Goal: Information Seeking & Learning: Check status

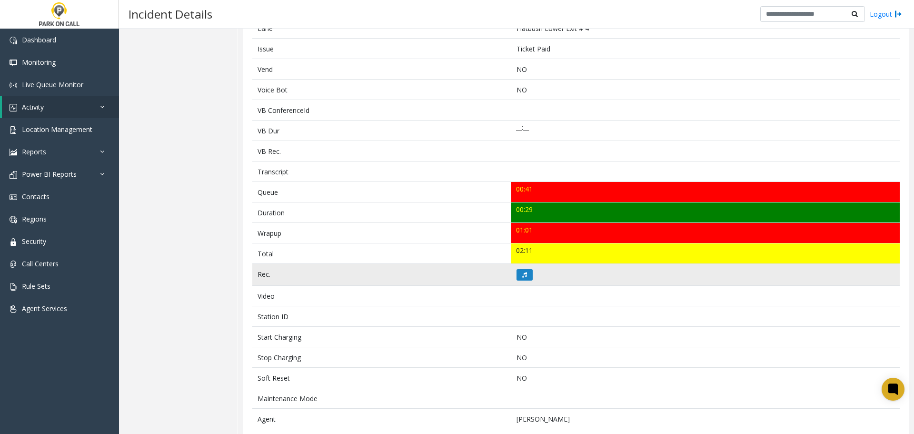
scroll to position [266, 0]
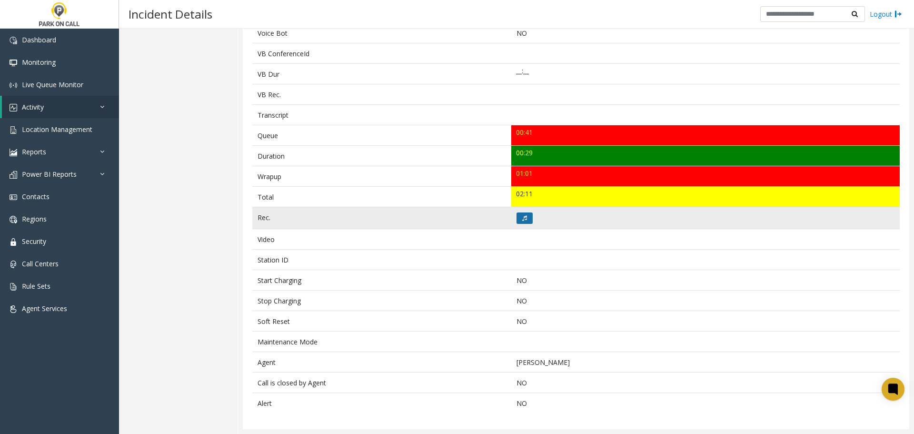
click at [524, 218] on icon at bounding box center [524, 218] width 5 height 6
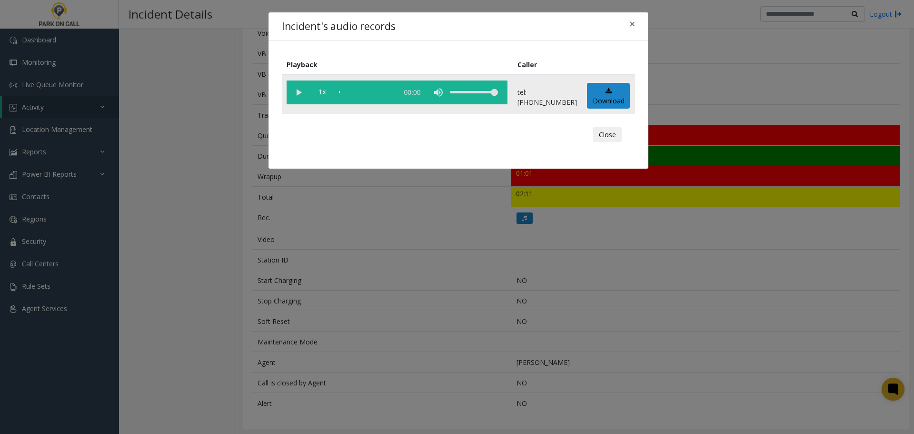
click at [300, 94] on vg-play-pause at bounding box center [299, 92] width 24 height 24
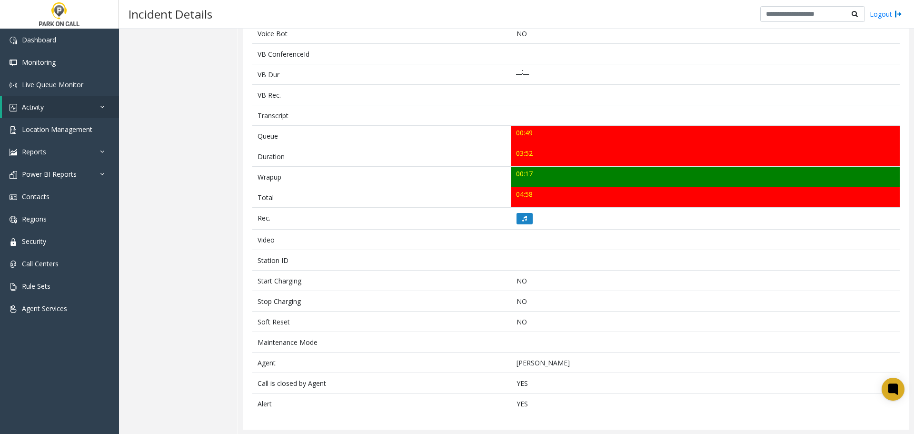
scroll to position [256, 0]
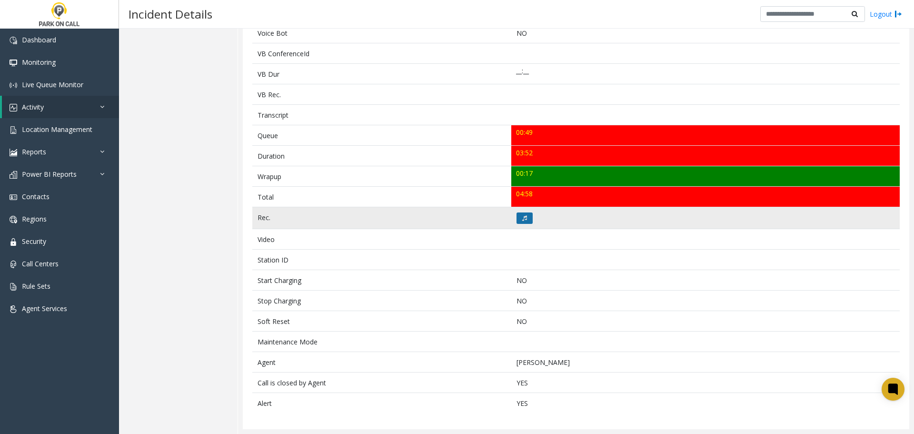
click at [524, 220] on button at bounding box center [525, 217] width 16 height 11
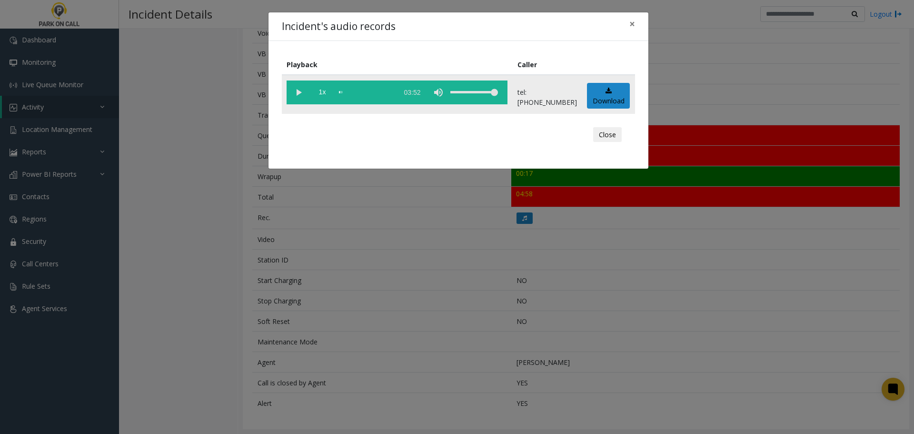
click at [297, 90] on vg-play-pause at bounding box center [299, 92] width 24 height 24
click at [361, 263] on div "Incident's audio records × Playback Caller 1x 03:52 tel:5127879004 Download Clo…" at bounding box center [457, 217] width 914 height 434
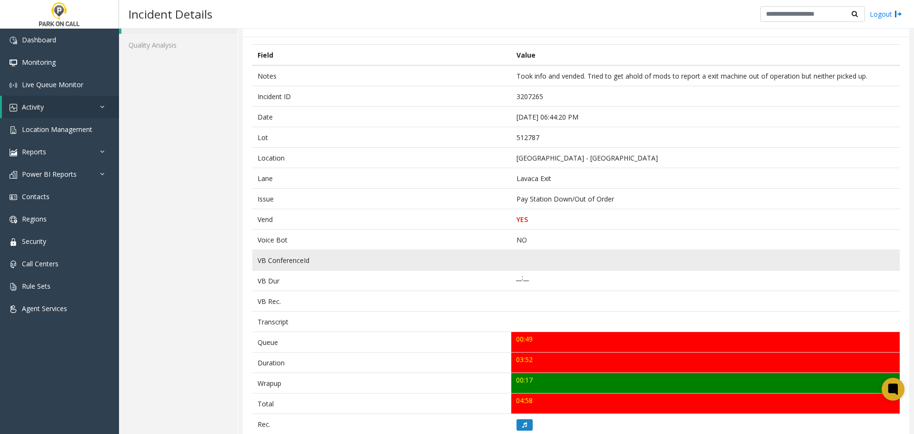
scroll to position [0, 0]
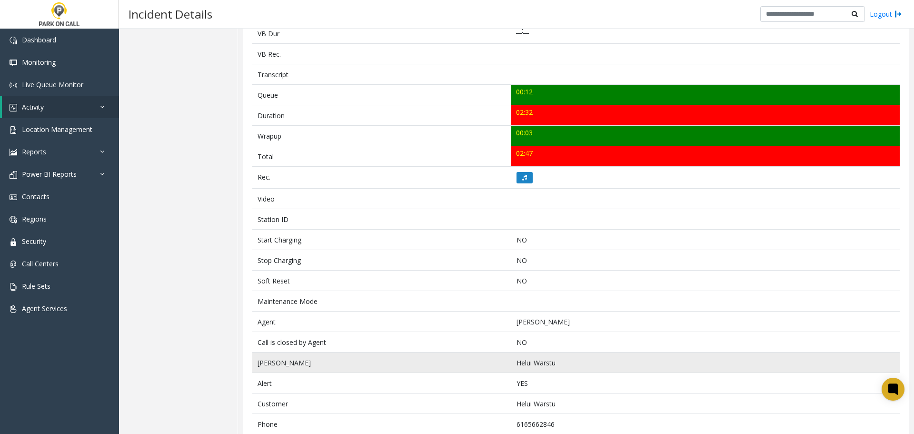
scroll to position [242, 0]
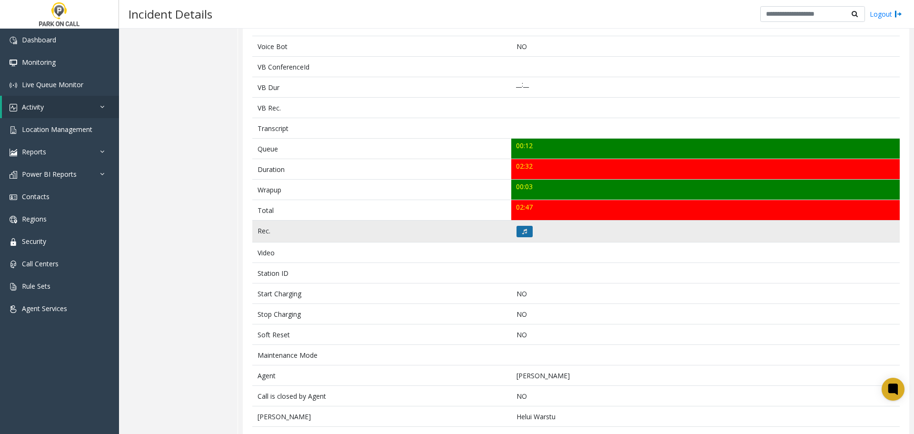
click at [517, 230] on button at bounding box center [525, 231] width 16 height 11
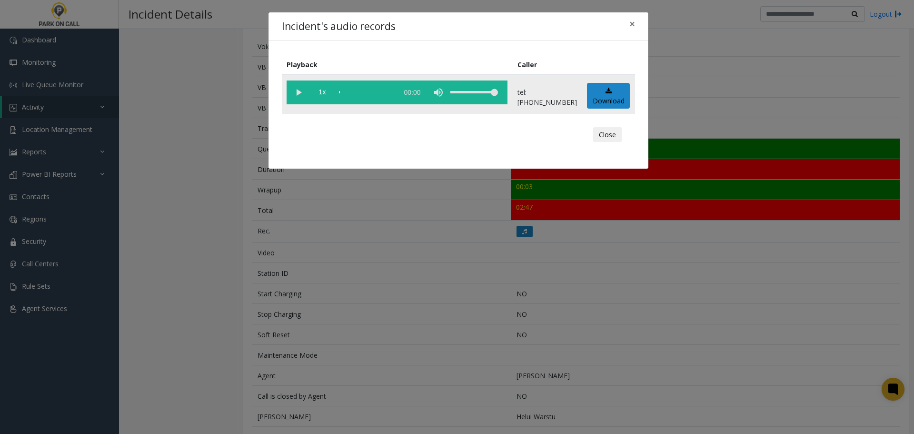
click at [306, 89] on vg-play-pause at bounding box center [299, 92] width 24 height 24
click at [359, 95] on div "scrub bar" at bounding box center [366, 92] width 54 height 24
click at [299, 92] on vg-play-pause at bounding box center [299, 92] width 24 height 24
click at [301, 95] on vg-play-pause at bounding box center [299, 92] width 24 height 24
click at [365, 93] on div "scrub bar" at bounding box center [366, 92] width 54 height 24
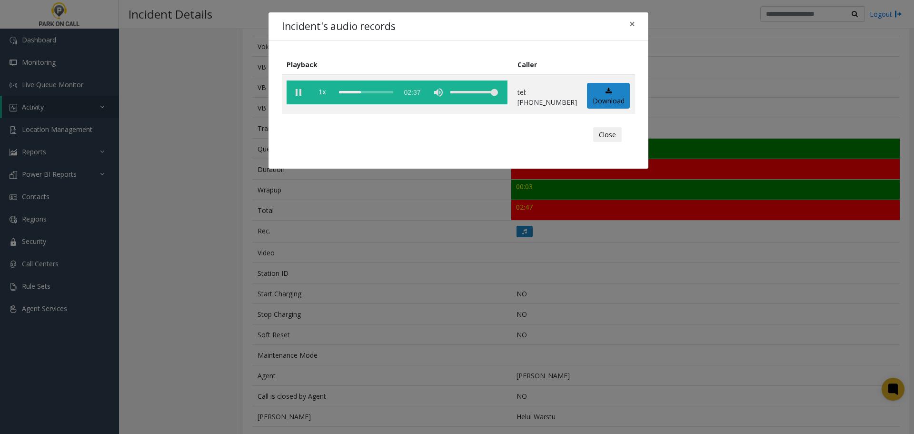
click at [396, 245] on div "Incident's audio records × Playback Caller 1x 02:37 tel:9110319003 Download Clo…" at bounding box center [457, 217] width 914 height 434
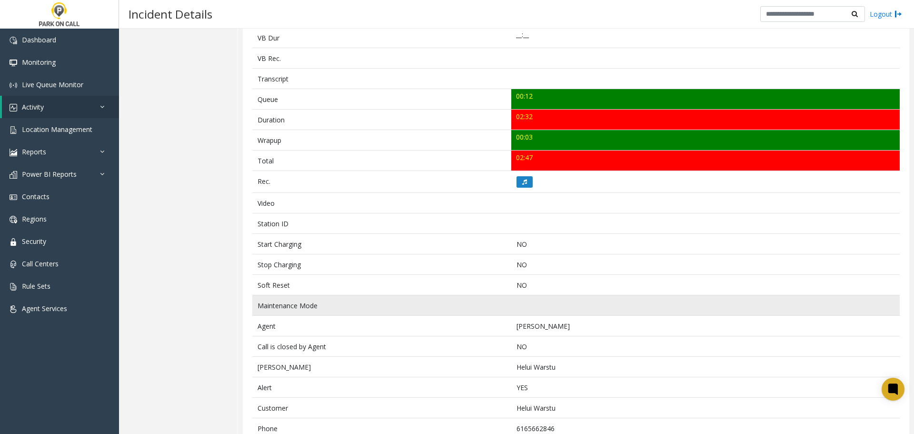
scroll to position [338, 0]
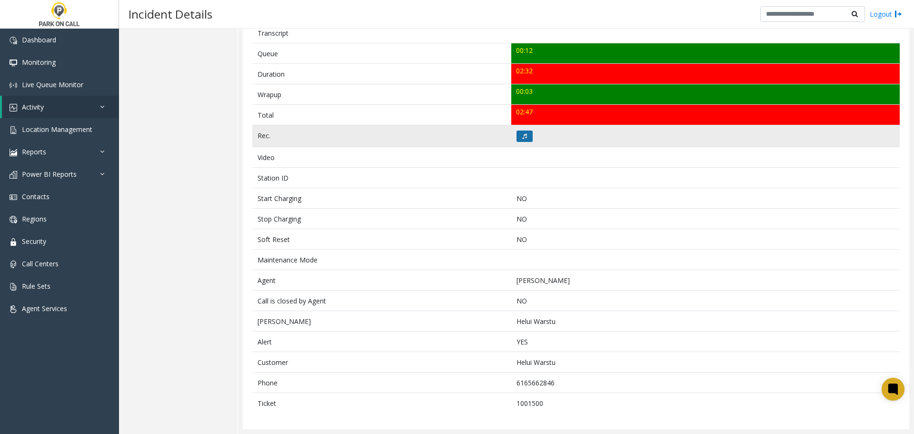
click at [522, 135] on icon at bounding box center [524, 136] width 5 height 6
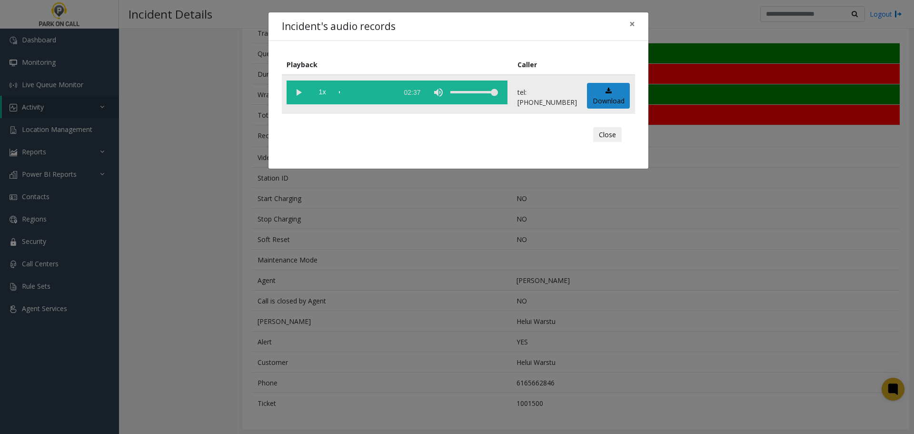
click at [303, 92] on vg-play-pause at bounding box center [299, 92] width 24 height 24
click at [362, 93] on div "scrub bar" at bounding box center [366, 92] width 54 height 24
click at [384, 91] on div "scrub bar" at bounding box center [366, 92] width 54 height 24
click at [386, 229] on div "Incident's audio records × Playback Caller 1x 02:37 tel:9110319003 Download Clo…" at bounding box center [457, 217] width 914 height 434
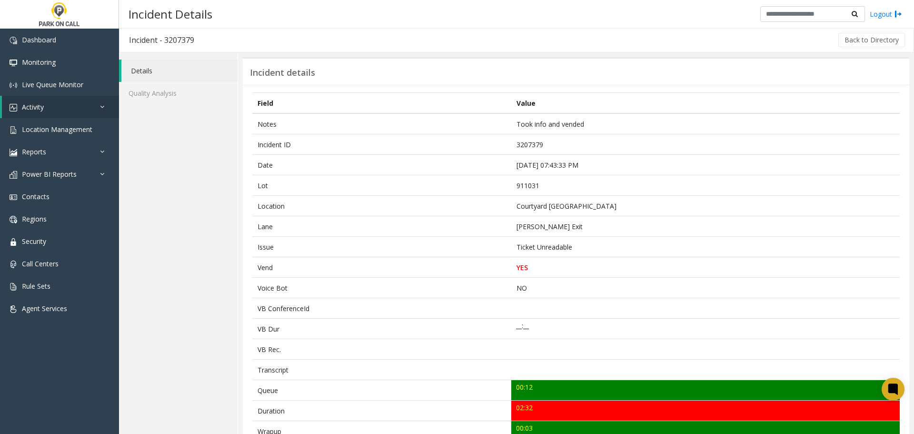
scroll to position [0, 0]
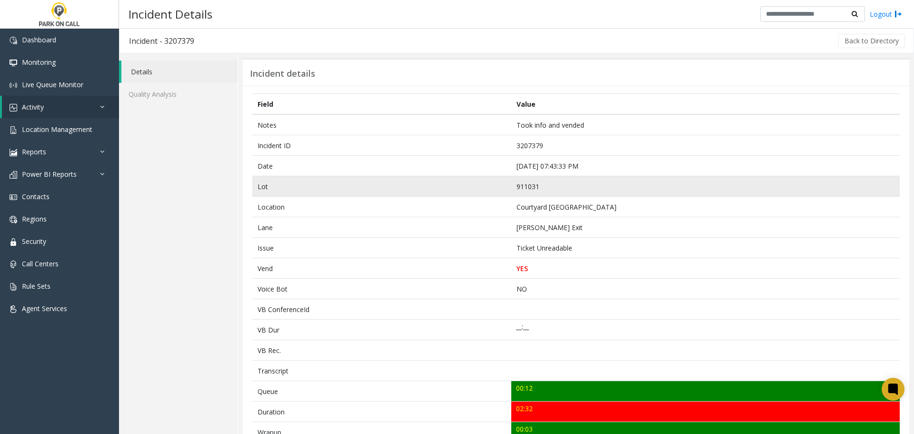
click at [486, 193] on td "Lot" at bounding box center [381, 186] width 259 height 20
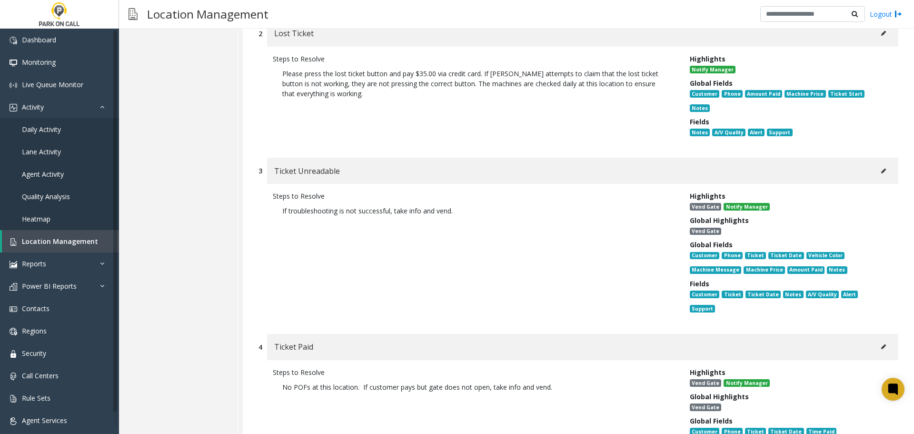
scroll to position [143, 0]
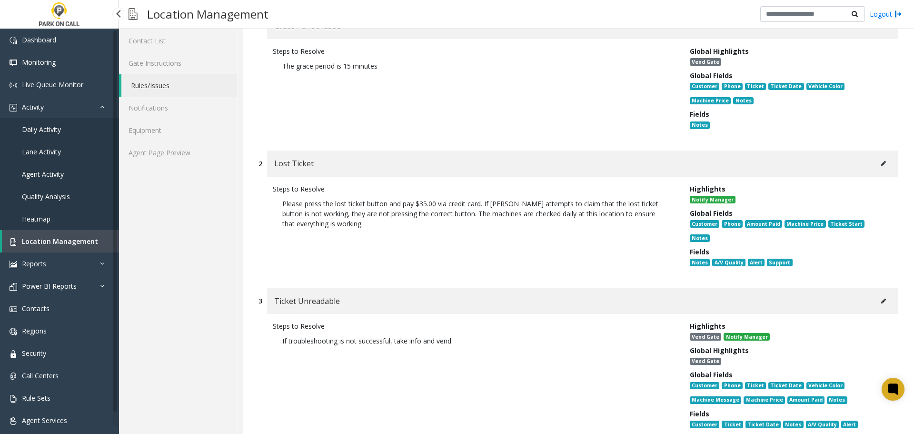
click at [55, 172] on span "Agent Activity" at bounding box center [43, 174] width 42 height 9
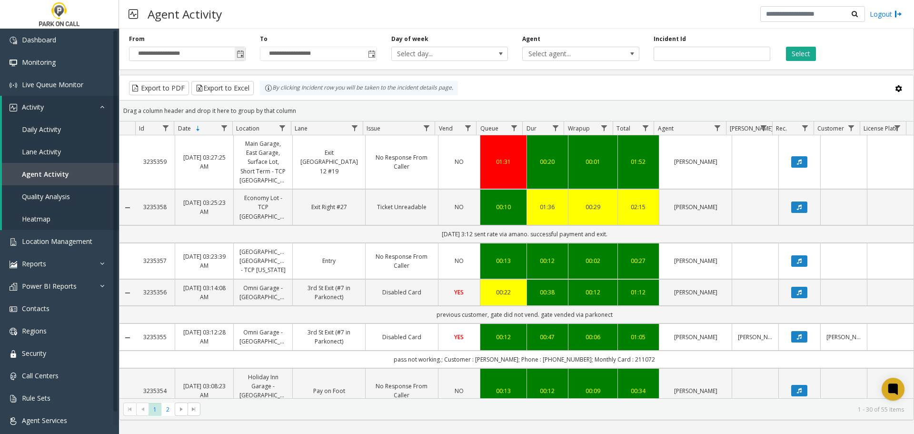
click at [240, 55] on span "Toggle popup" at bounding box center [241, 54] width 8 height 8
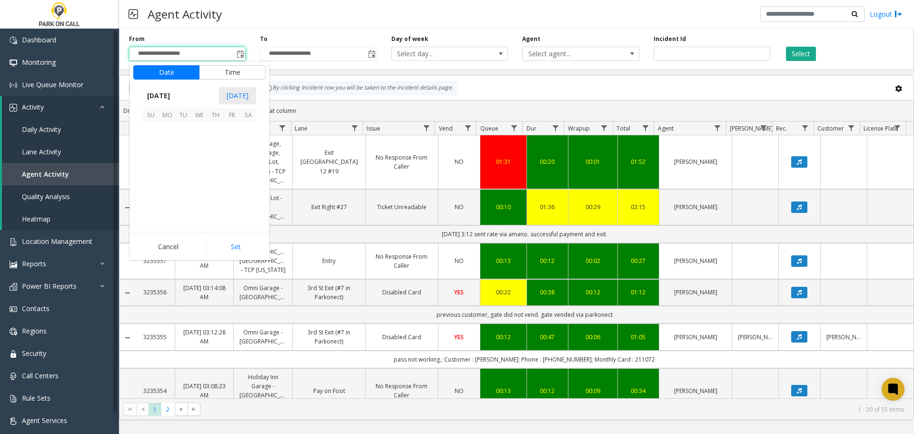
scroll to position [170801, 0]
click at [245, 145] on span "9" at bounding box center [248, 147] width 16 height 16
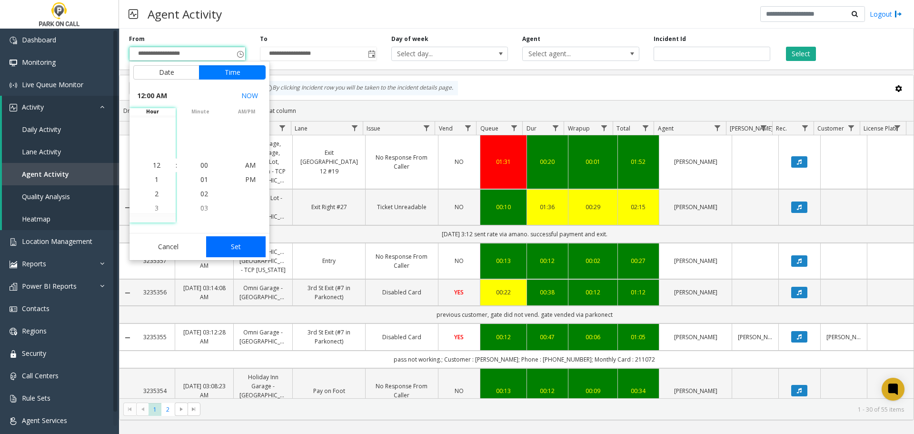
click at [234, 252] on button "Set" at bounding box center [236, 246] width 60 height 21
type input "**********"
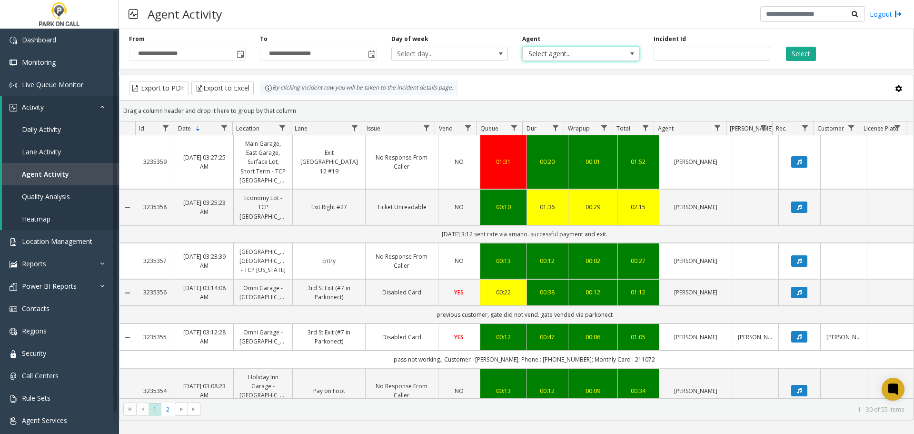
click at [565, 57] on span "Select agent..." at bounding box center [569, 53] width 93 height 13
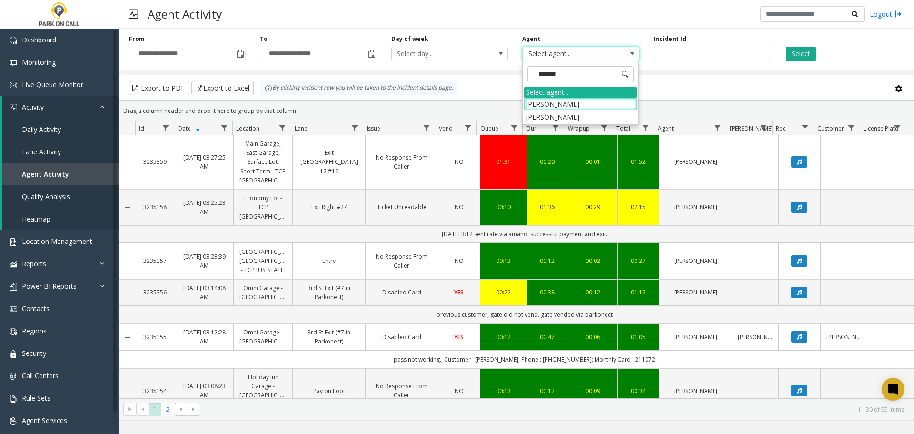
type input "********"
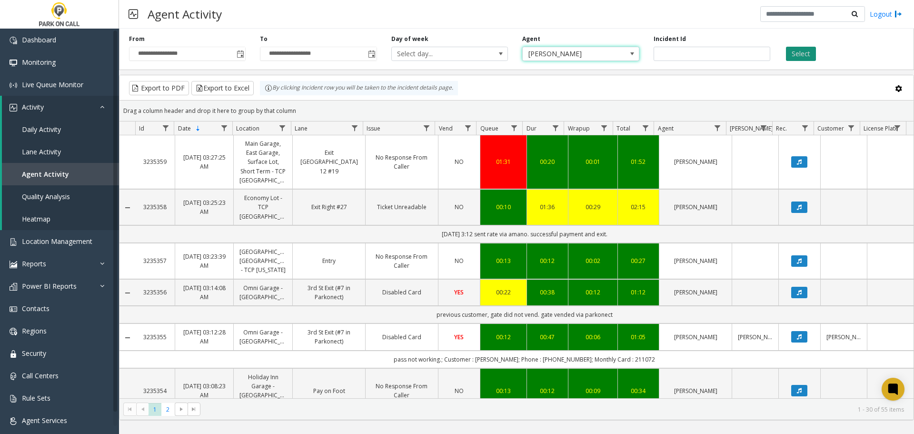
click at [808, 48] on button "Select" at bounding box center [801, 54] width 30 height 14
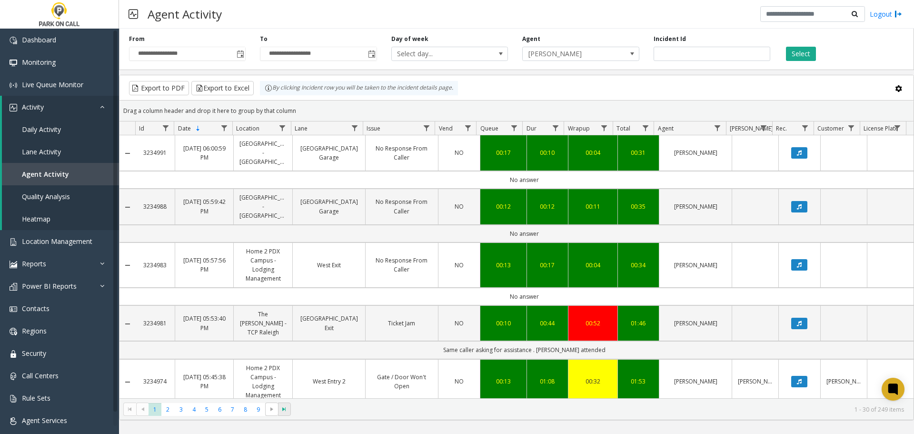
click at [285, 413] on span at bounding box center [284, 408] width 13 height 13
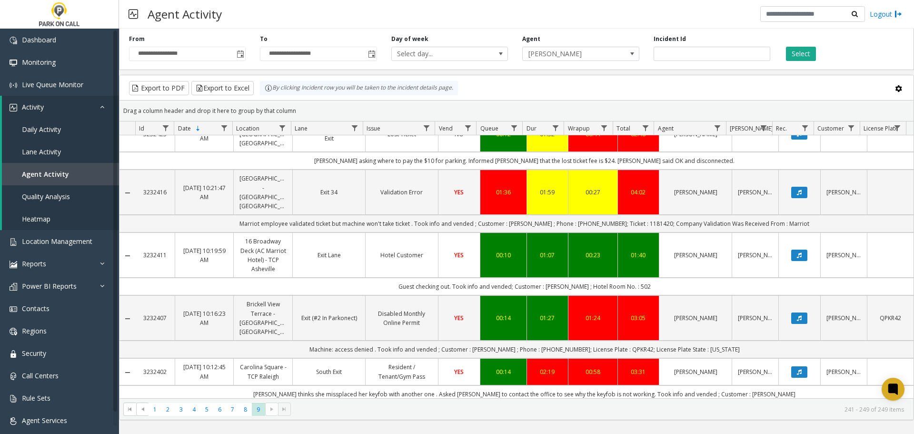
scroll to position [210, 0]
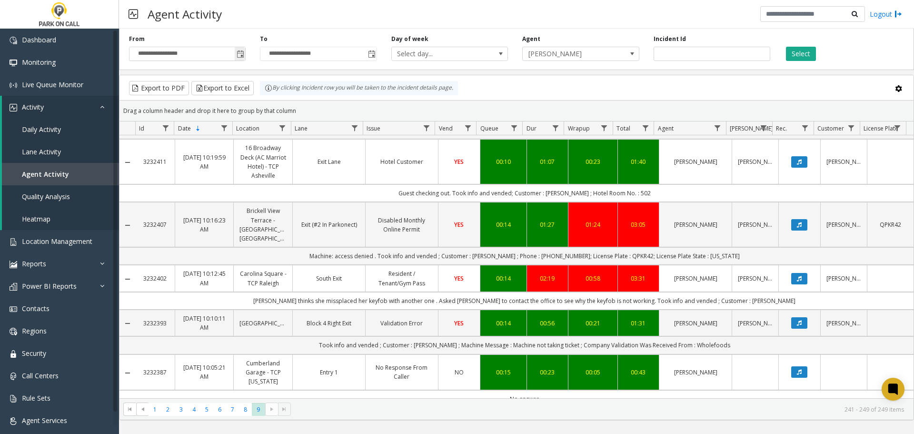
click at [240, 57] on span "Toggle popup" at bounding box center [241, 54] width 8 height 8
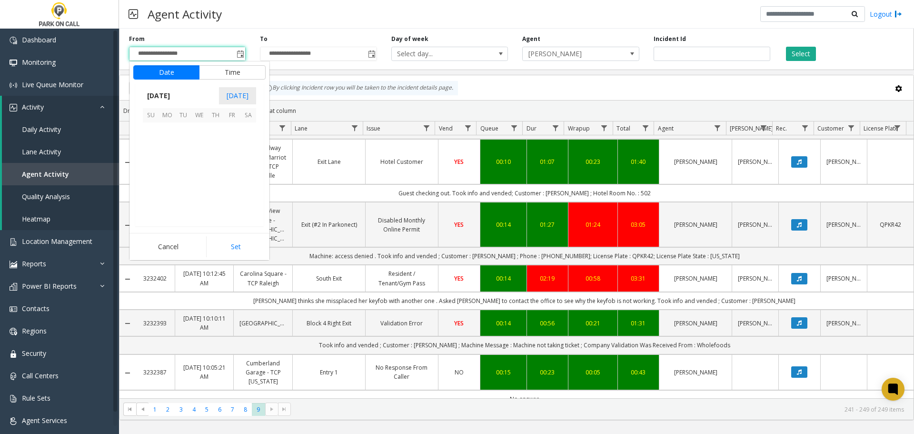
scroll to position [170801, 0]
click at [591, 80] on kendo-grid-toolbar "Export to PDF Export to Excel By clicking Incident row you will be taken to the…" at bounding box center [517, 87] width 794 height 25
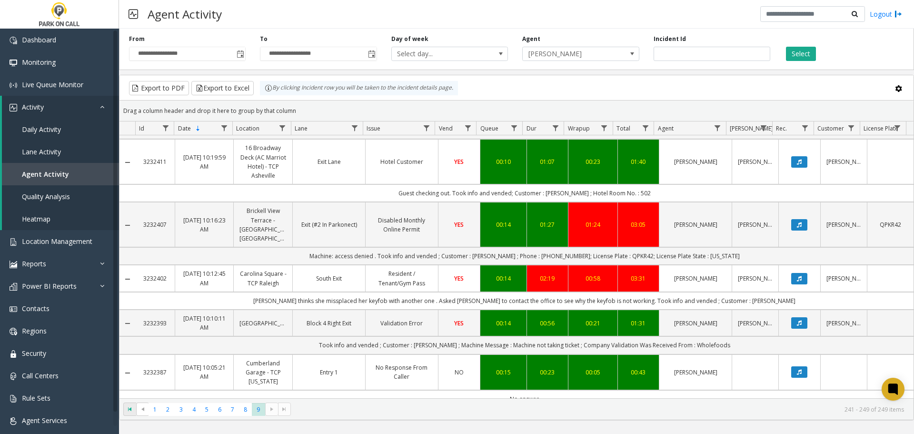
click at [132, 414] on span at bounding box center [129, 408] width 13 height 13
